Goal: Task Accomplishment & Management: Complete application form

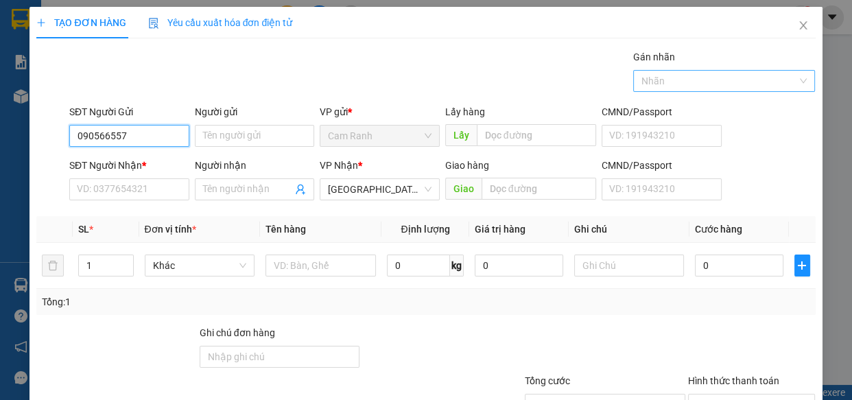
type input "0905665573"
click at [106, 165] on div "0905665573 - DIỆU" at bounding box center [128, 163] width 102 height 15
type input "DIỆU"
type input "0905665573"
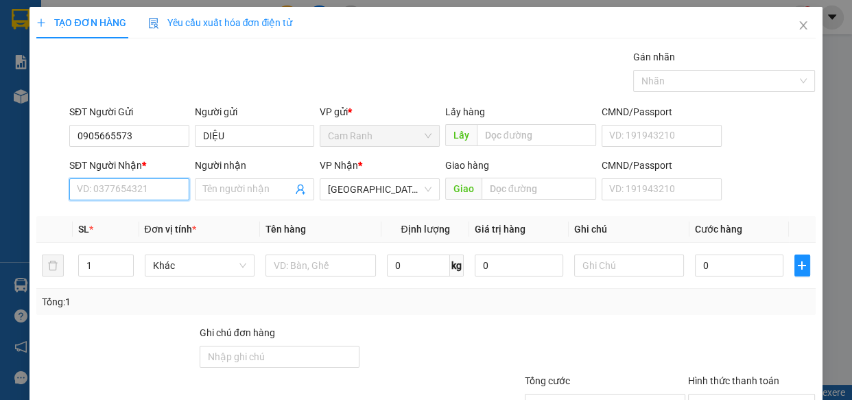
click at [138, 187] on input "SĐT Người Nhận *" at bounding box center [129, 189] width 120 height 22
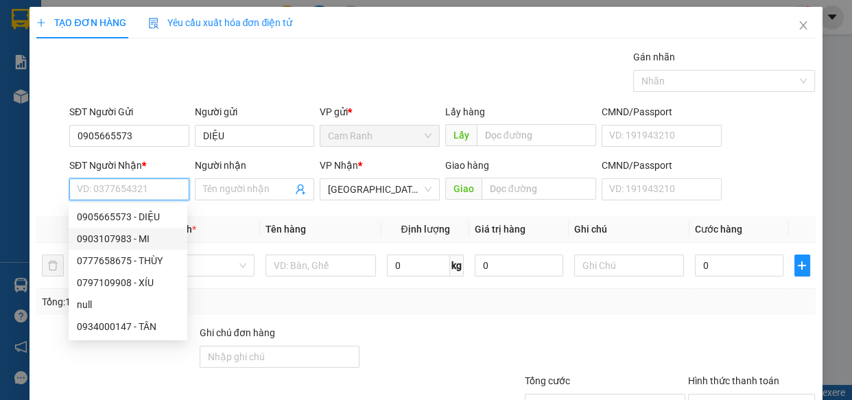
click at [122, 238] on div "0903107983 - MI" at bounding box center [128, 238] width 102 height 15
type input "0903107983"
type input "MI"
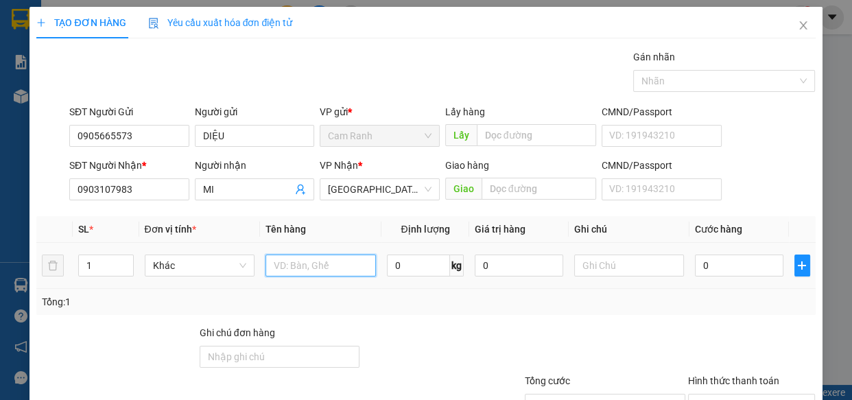
click at [333, 271] on input "text" at bounding box center [320, 265] width 110 height 22
type input "2 THÙNG GIẤY"
click at [97, 267] on input "1" at bounding box center [105, 265] width 53 height 21
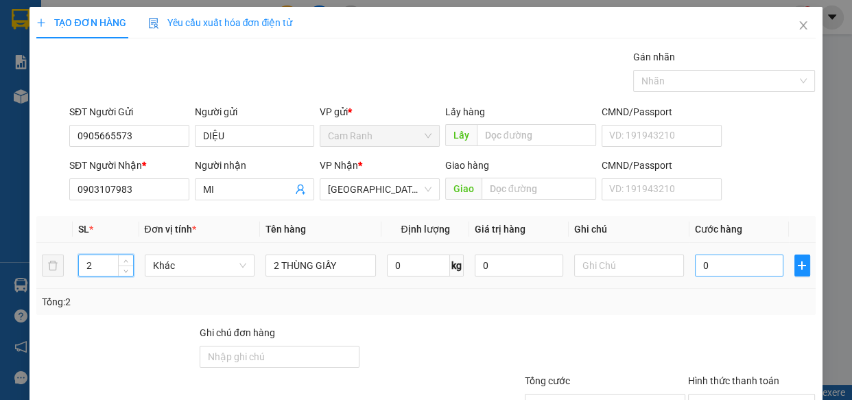
type input "2"
type input "1"
type input "12"
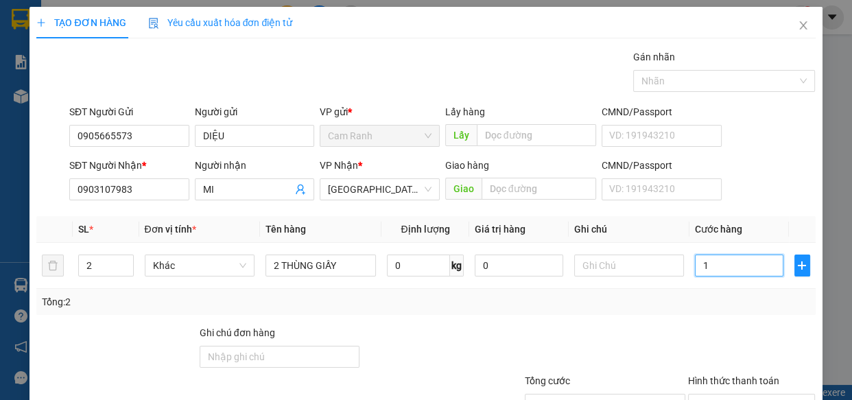
type input "12"
type input "120"
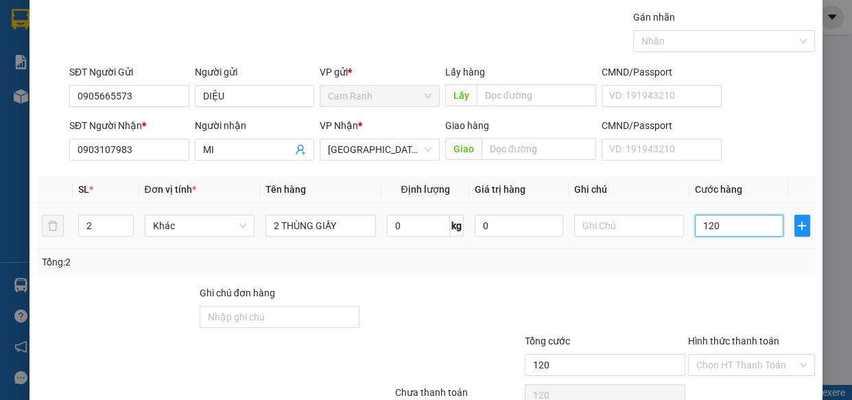
scroll to position [107, 0]
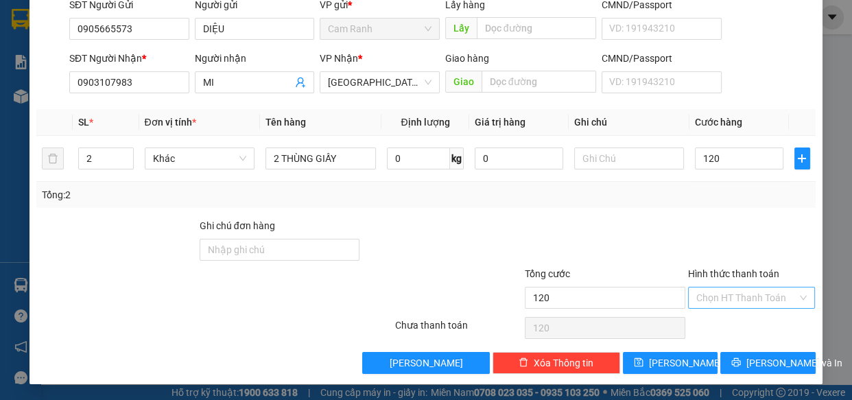
type input "120.000"
click at [745, 298] on input "Hình thức thanh toán" at bounding box center [746, 297] width 101 height 21
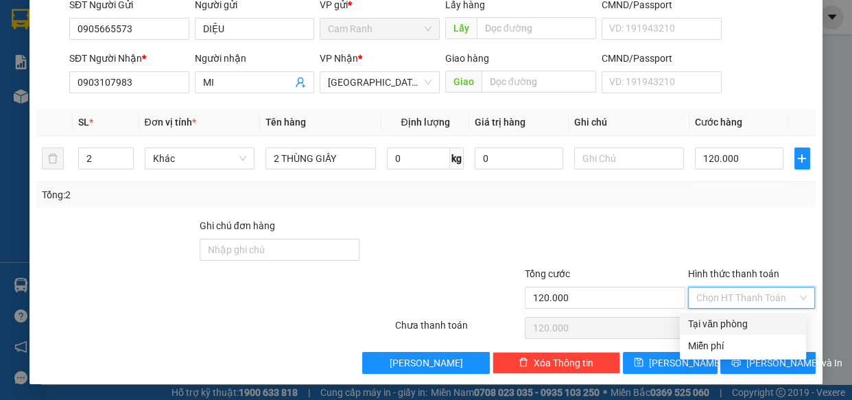
click at [719, 322] on div "Tại văn phòng" at bounding box center [743, 323] width 110 height 15
type input "0"
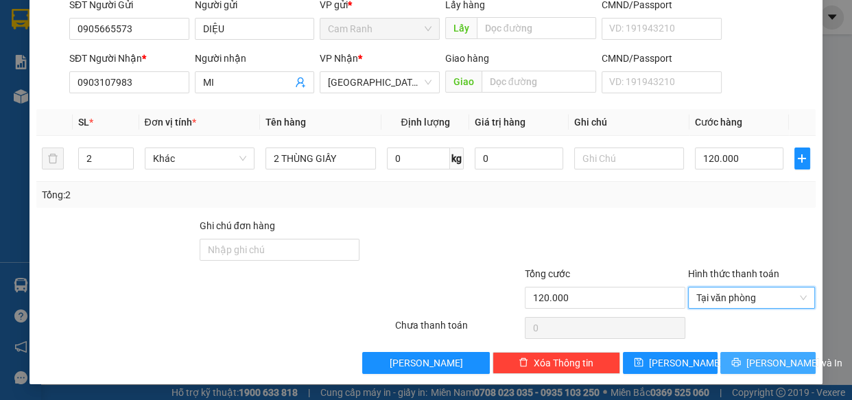
click at [748, 361] on span "[PERSON_NAME] và In" at bounding box center [794, 362] width 96 height 15
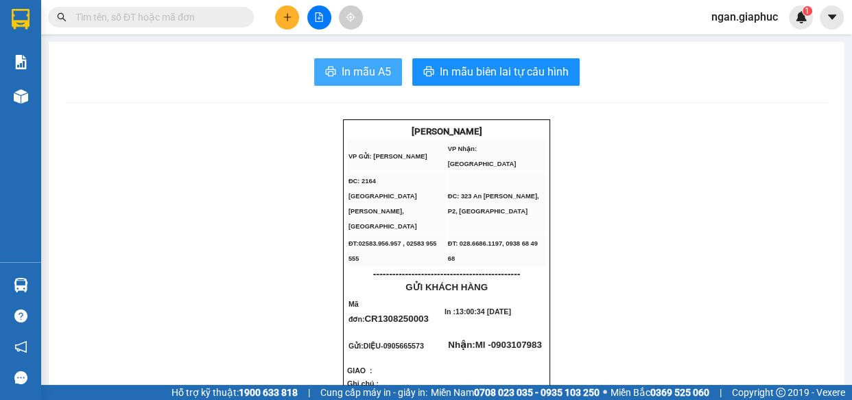
click at [344, 79] on span "In mẫu A5" at bounding box center [365, 71] width 49 height 17
